Goal: Check status: Check status

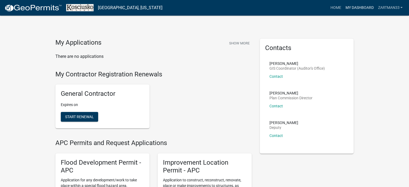
click at [363, 8] on link "My Dashboard" at bounding box center [359, 8] width 33 height 10
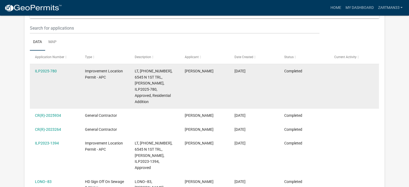
scroll to position [70, 0]
click at [47, 70] on link "ILP2025-780" at bounding box center [46, 70] width 22 height 4
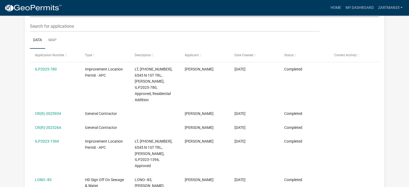
scroll to position [96, 0]
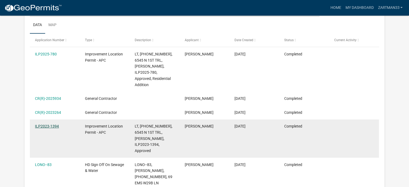
click at [45, 124] on link "ILP2023-1394" at bounding box center [47, 126] width 24 height 4
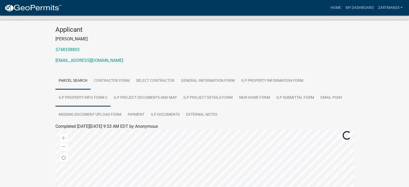
scroll to position [56, 0]
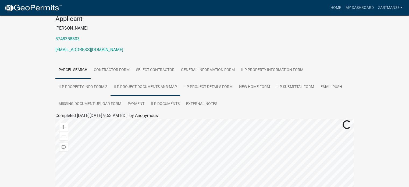
click at [141, 87] on link "ILP Project Documents and Map" at bounding box center [146, 87] width 70 height 17
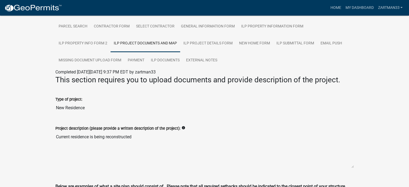
scroll to position [100, 0]
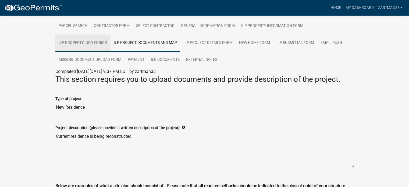
click at [73, 42] on link "ILP Property Info Form 2" at bounding box center [82, 42] width 55 height 17
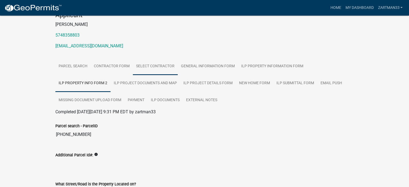
scroll to position [0, 0]
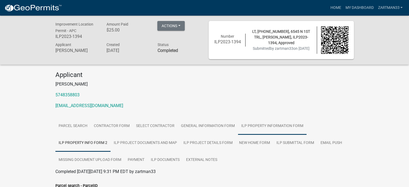
click at [255, 131] on link "ILP Property Information Form" at bounding box center [272, 126] width 69 height 17
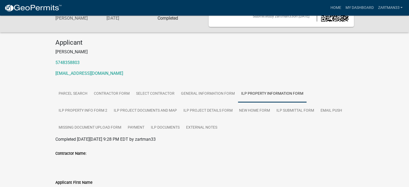
scroll to position [33, 0]
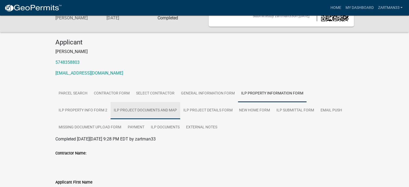
click at [156, 111] on link "ILP Project Documents and Map" at bounding box center [146, 110] width 70 height 17
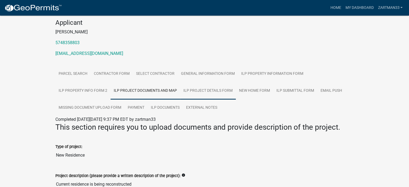
scroll to position [40, 0]
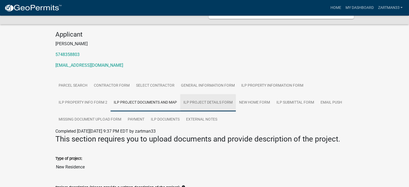
click at [210, 102] on link "ILP Project Details Form" at bounding box center [208, 102] width 56 height 17
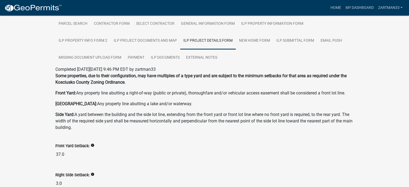
scroll to position [93, 0]
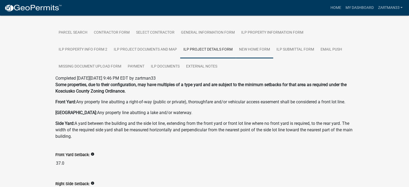
click at [261, 50] on link "New Home Form" at bounding box center [254, 49] width 37 height 17
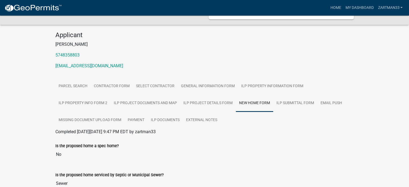
scroll to position [32, 0]
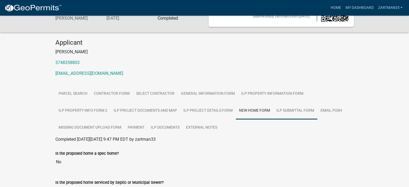
click at [286, 105] on link "ILP Submittal Form" at bounding box center [295, 110] width 44 height 17
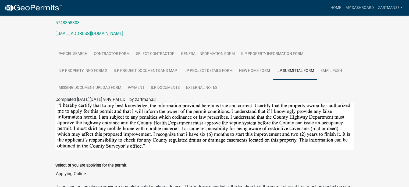
scroll to position [72, 0]
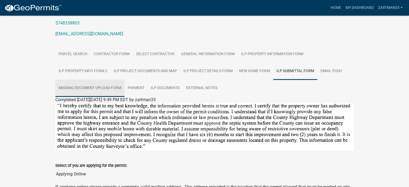
click at [73, 89] on link "Missing Document Upload Form" at bounding box center [89, 88] width 69 height 17
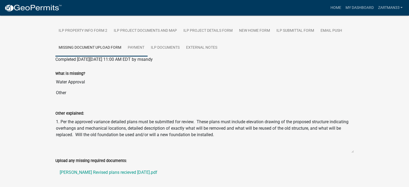
scroll to position [133, 0]
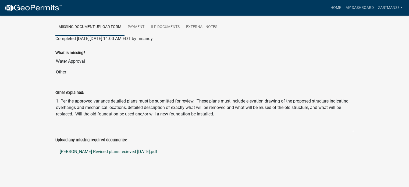
click at [105, 151] on link "[PERSON_NAME] Revised plans recieved [DATE].pdf" at bounding box center [204, 151] width 299 height 13
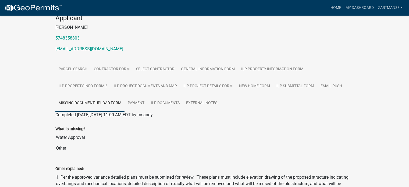
scroll to position [50, 0]
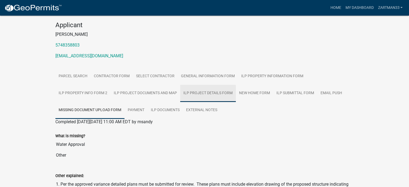
click at [220, 90] on link "ILP Project Details Form" at bounding box center [208, 93] width 56 height 17
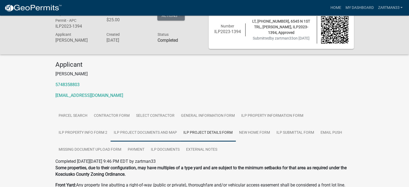
scroll to position [0, 0]
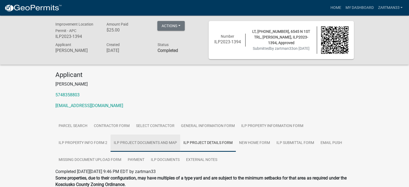
click at [139, 142] on link "ILP Project Documents and Map" at bounding box center [146, 143] width 70 height 17
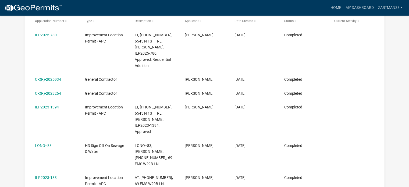
scroll to position [61, 0]
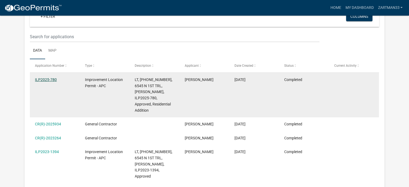
click at [44, 78] on link "ILP2025-780" at bounding box center [46, 79] width 22 height 4
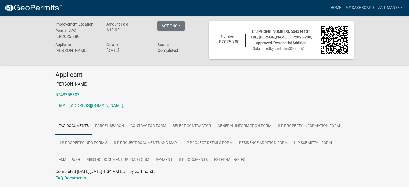
scroll to position [18, 0]
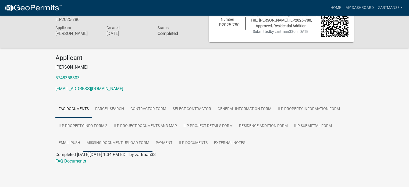
click at [108, 142] on link "Missing Document Upload Form" at bounding box center [117, 143] width 69 height 17
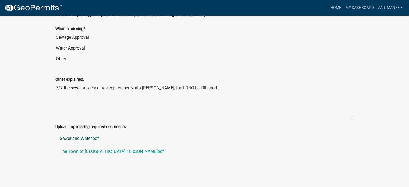
scroll to position [70, 0]
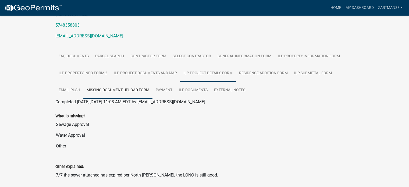
click at [205, 71] on link "ILP Project Details Form" at bounding box center [208, 73] width 56 height 17
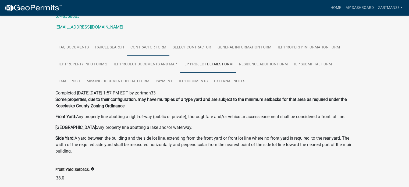
scroll to position [0, 0]
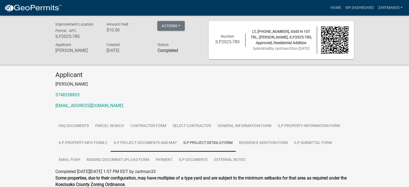
click at [134, 143] on link "ILP Project Documents and Map" at bounding box center [146, 143] width 70 height 17
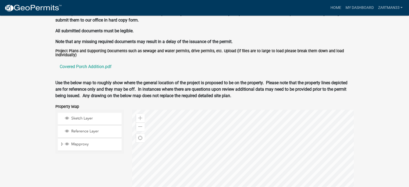
scroll to position [596, 0]
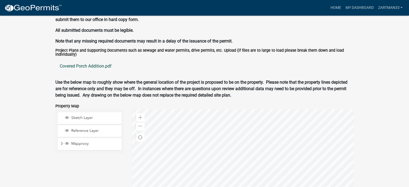
click at [90, 67] on link "Covered Porch Addition.pdf" at bounding box center [204, 66] width 299 height 13
